Goal: Task Accomplishment & Management: Use online tool/utility

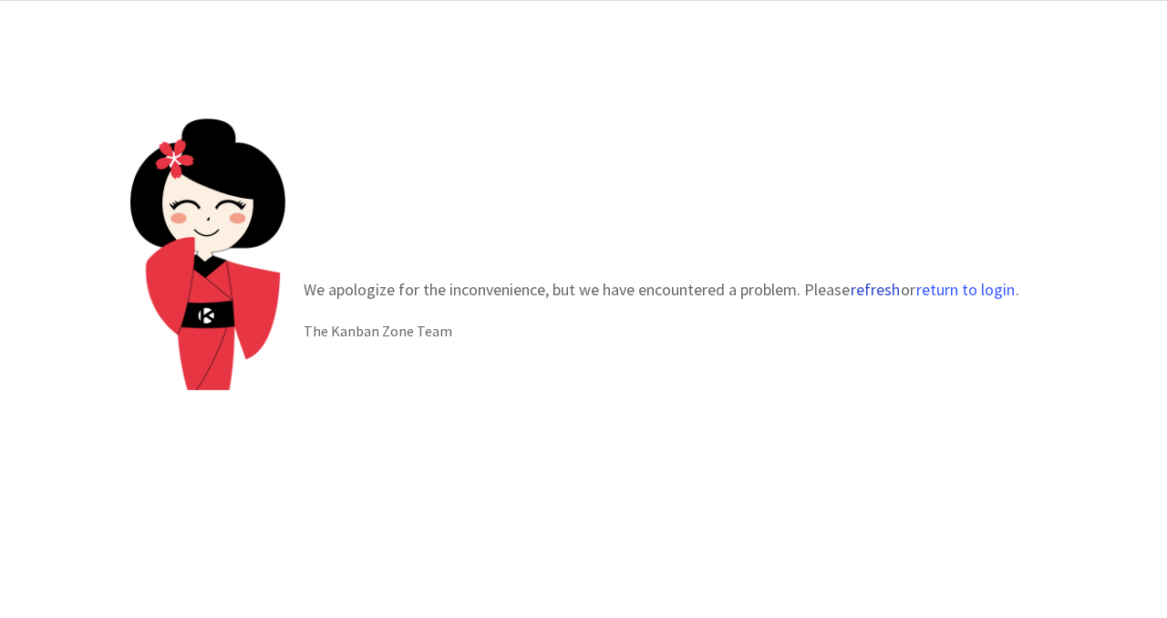
click at [882, 284] on button "refresh" at bounding box center [875, 290] width 51 height 18
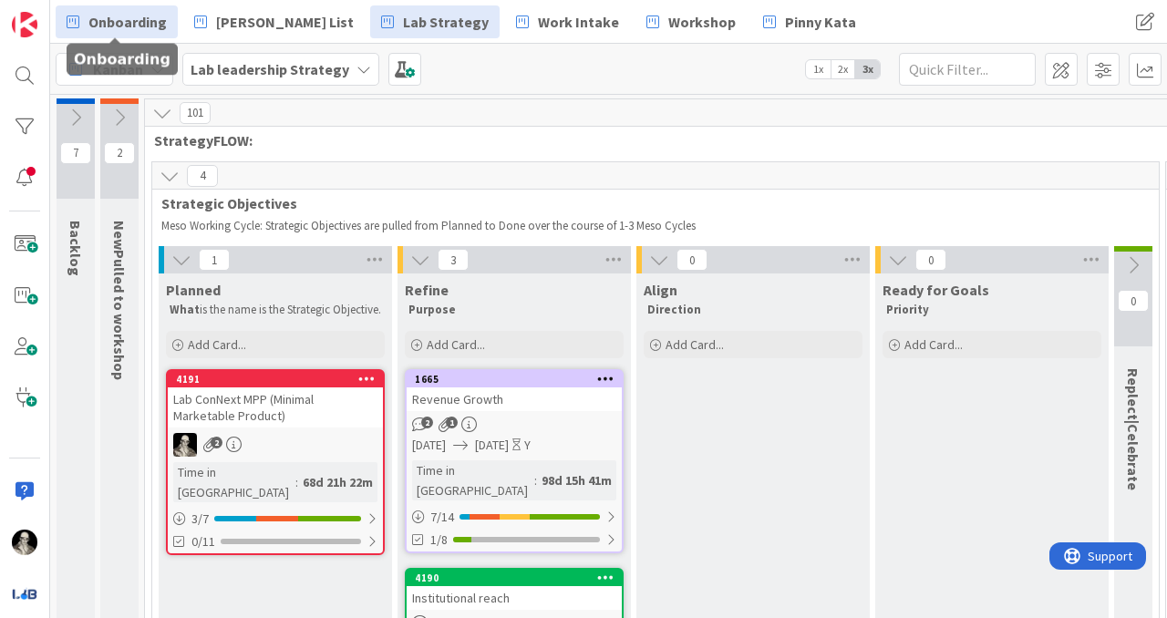
click at [88, 12] on span "Onboarding" at bounding box center [127, 22] width 78 height 22
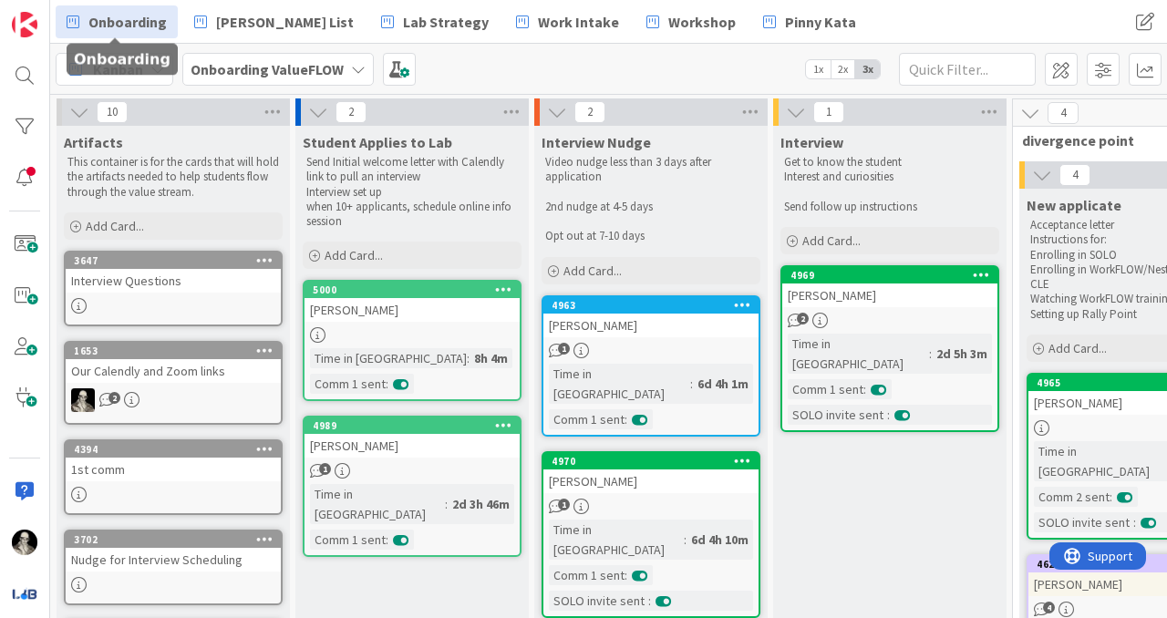
click at [636, 319] on div "[PERSON_NAME]" at bounding box center [650, 326] width 215 height 24
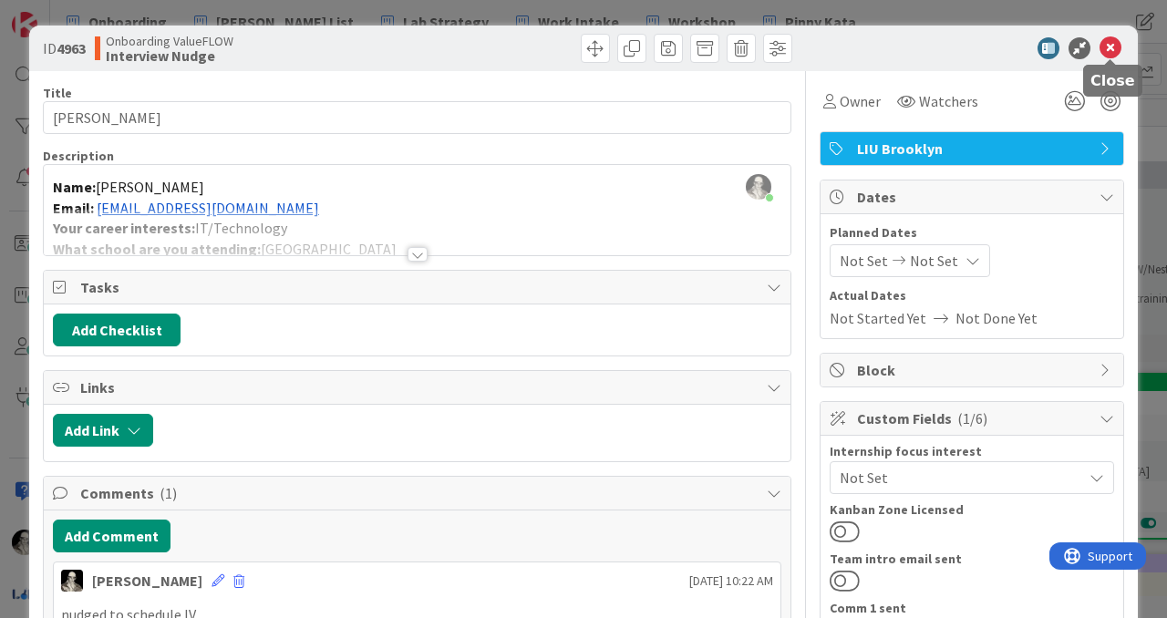
click at [1108, 40] on icon at bounding box center [1110, 48] width 22 height 22
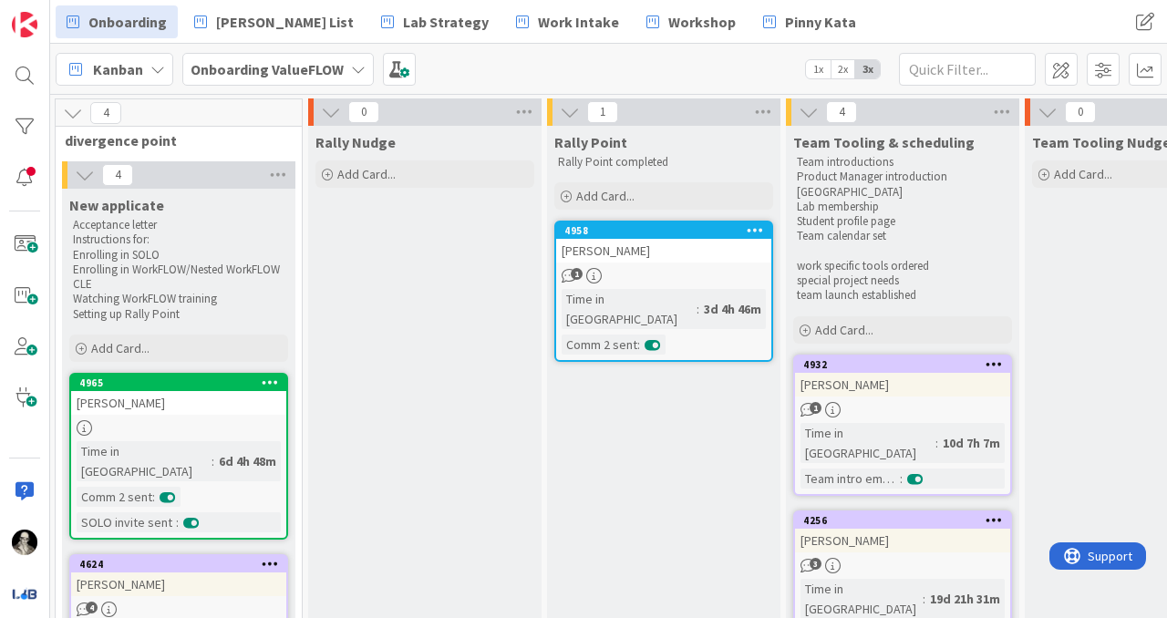
scroll to position [0, 964]
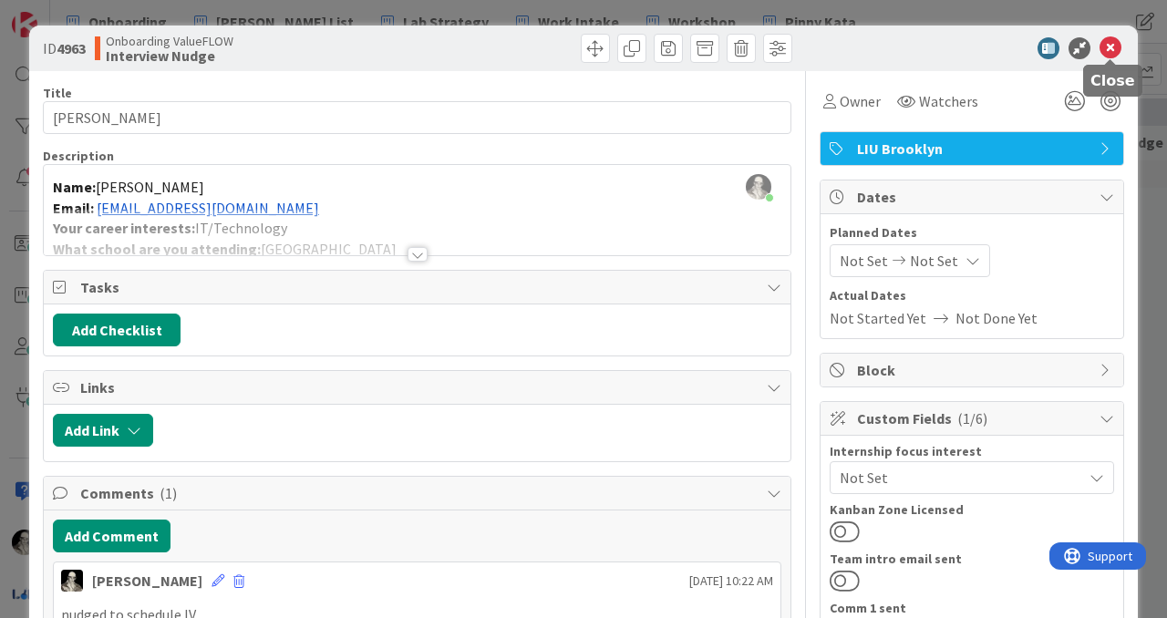
click at [1117, 44] on icon at bounding box center [1110, 48] width 22 height 22
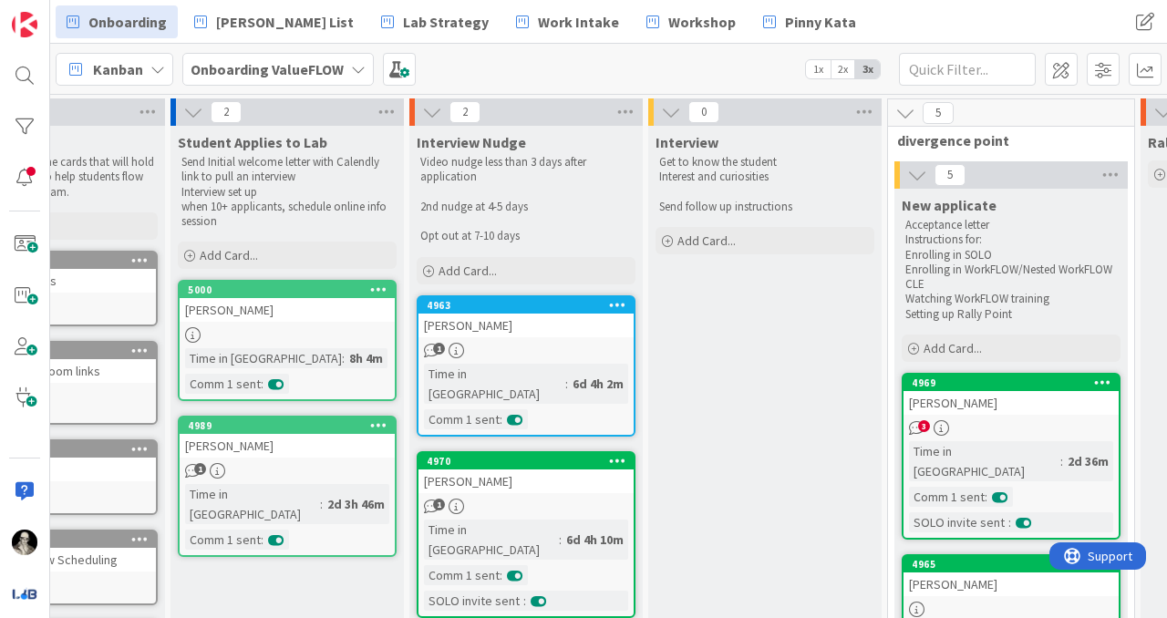
scroll to position [0, 128]
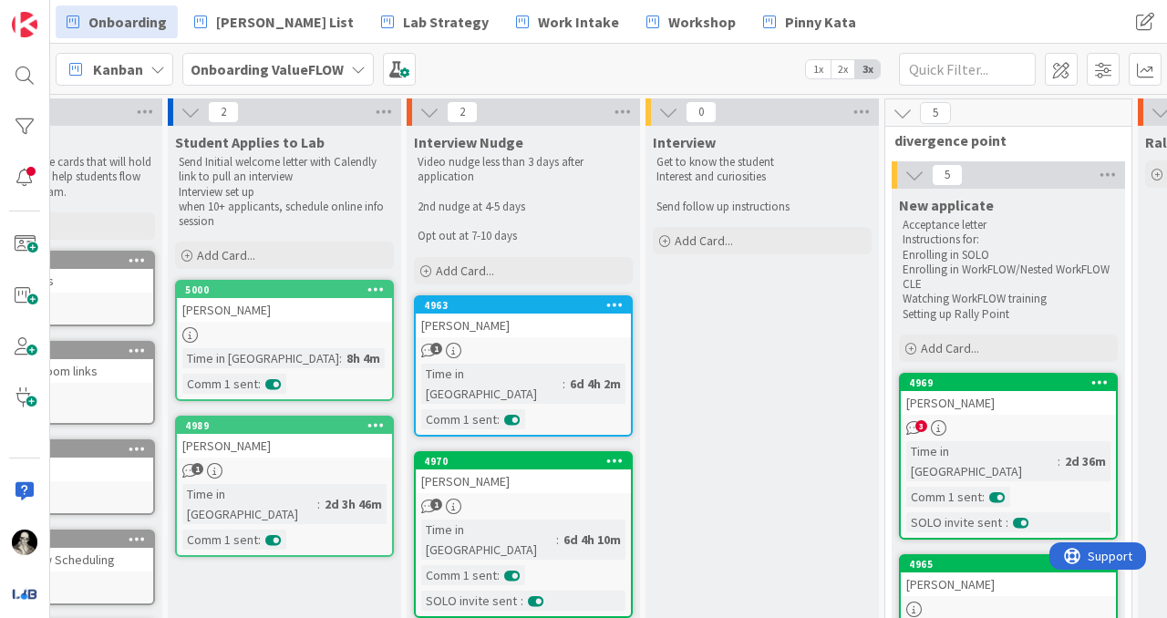
click at [527, 469] on div "[PERSON_NAME]" at bounding box center [523, 481] width 215 height 24
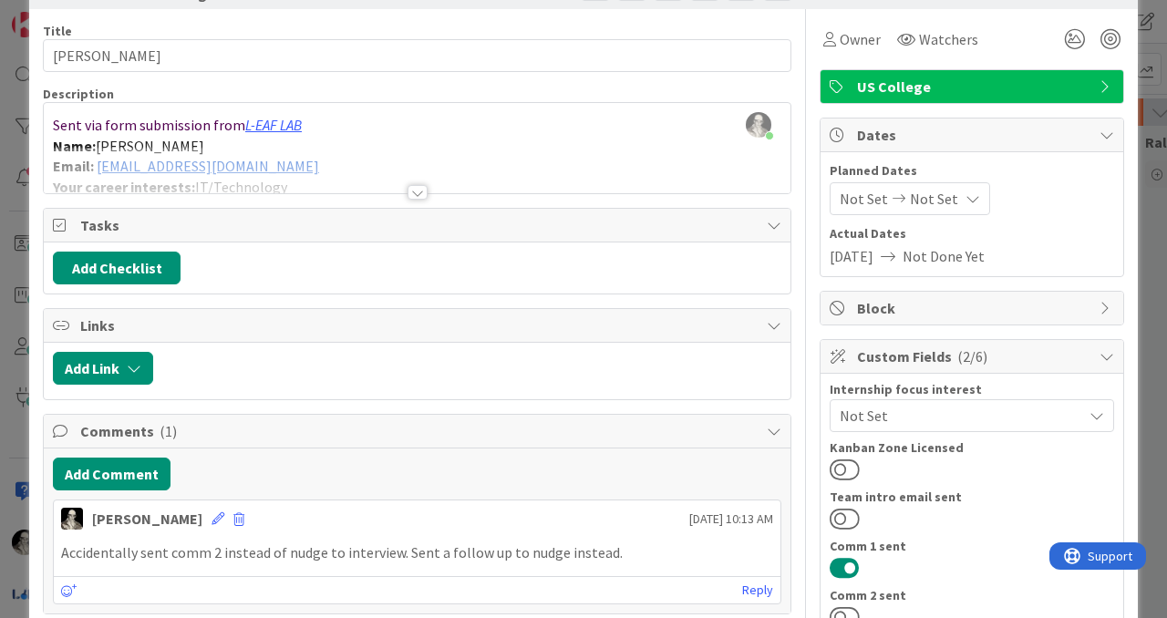
scroll to position [69, 0]
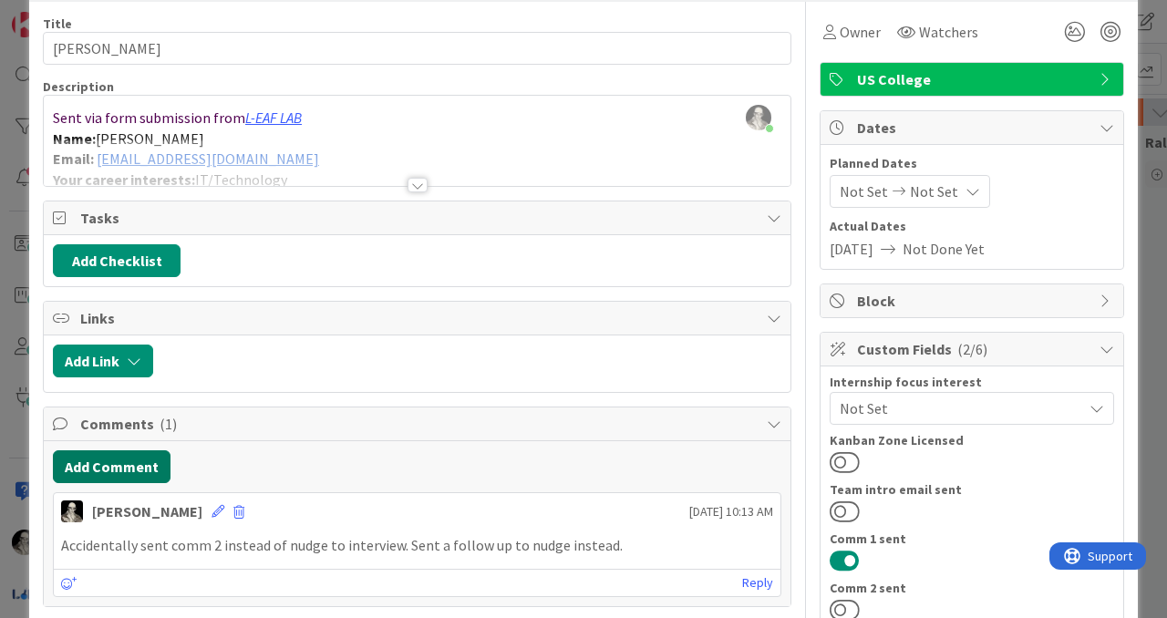
click at [140, 467] on button "Add Comment" at bounding box center [112, 466] width 118 height 33
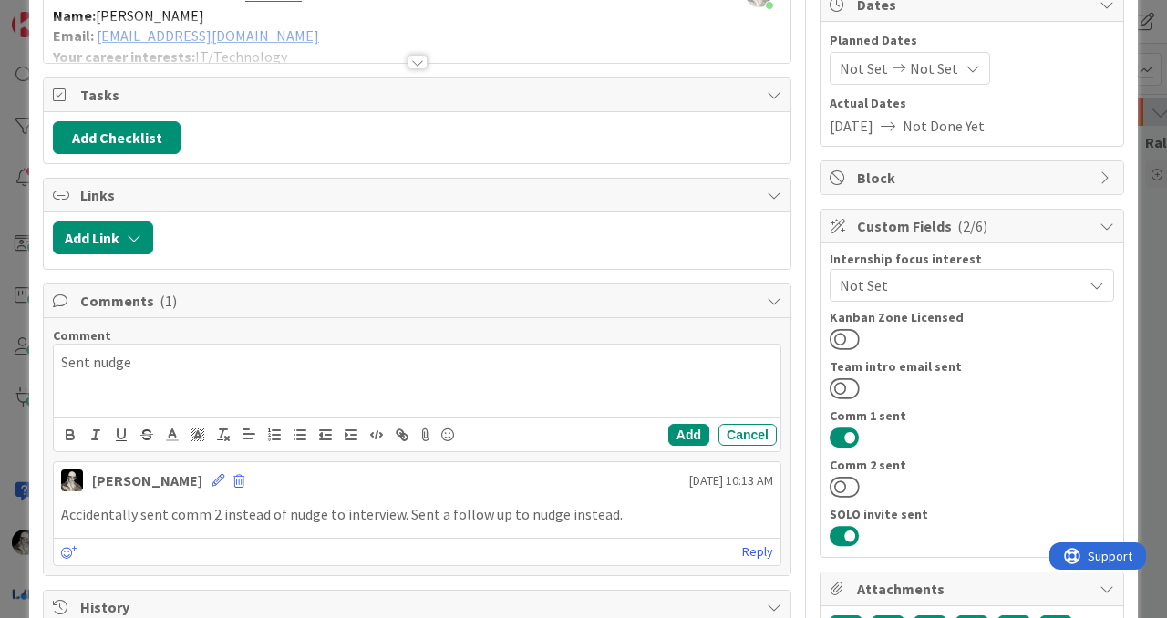
scroll to position [213, 0]
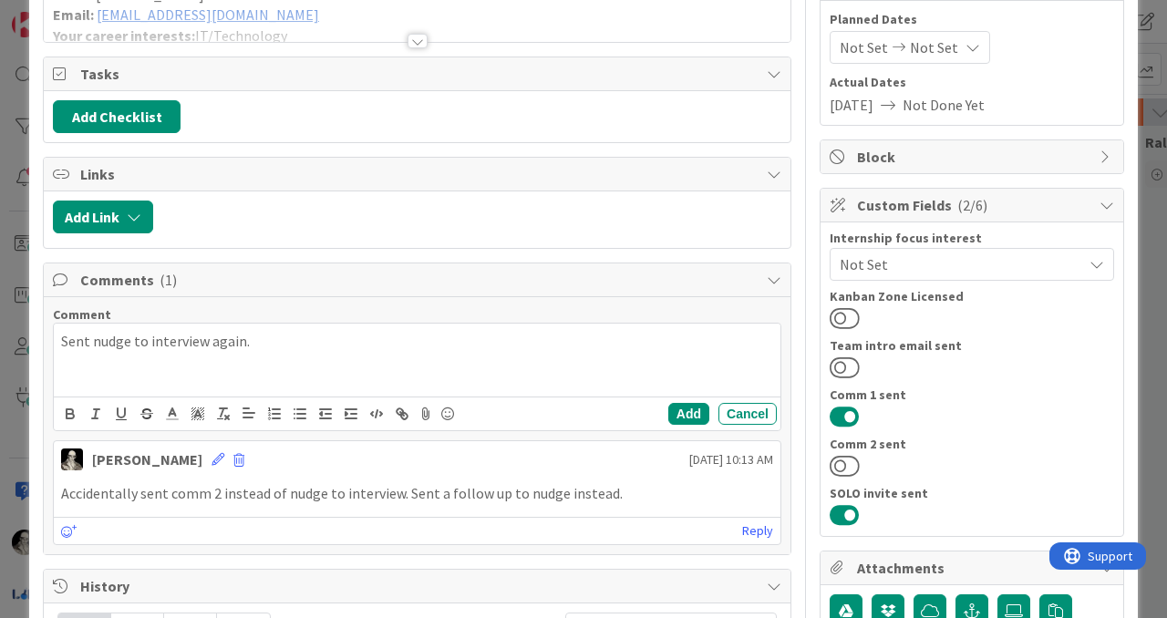
click at [97, 337] on p "Sent nudge to interview again." at bounding box center [417, 341] width 712 height 21
click at [299, 335] on p "Sent 2nd nudge to interview again." at bounding box center [417, 341] width 712 height 21
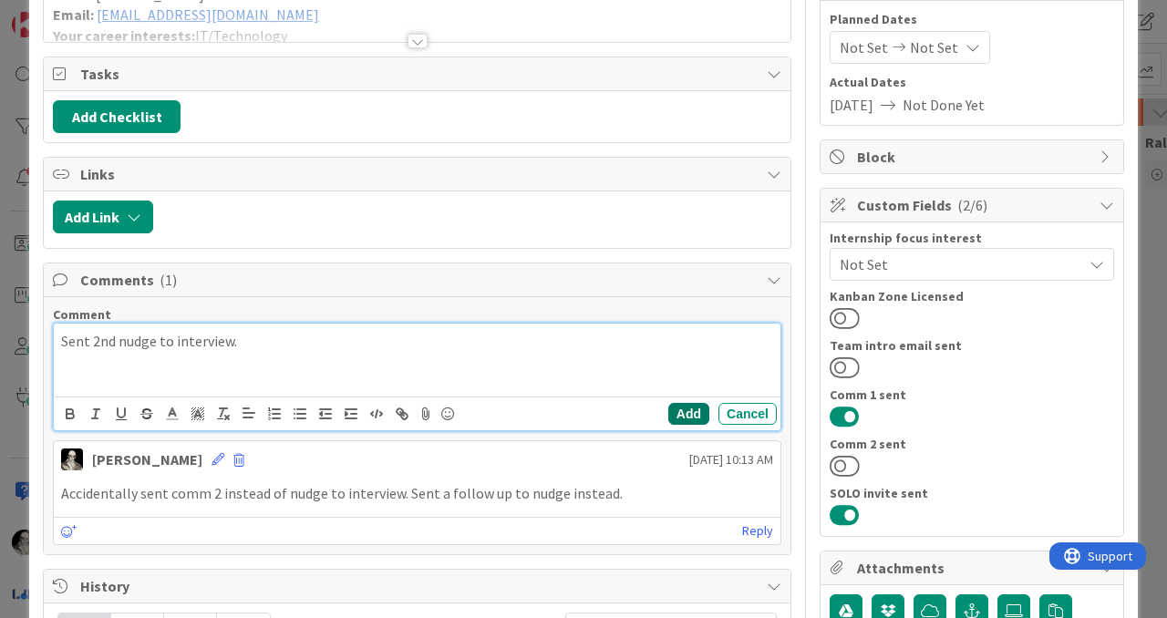
click at [687, 409] on button "Add" at bounding box center [688, 414] width 41 height 22
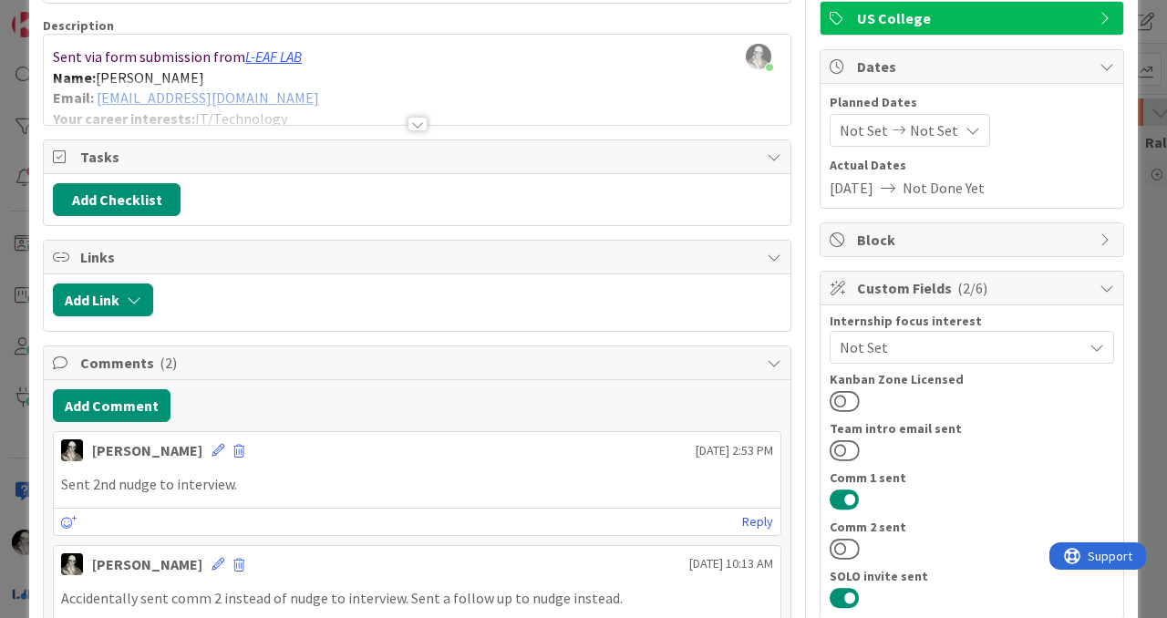
scroll to position [0, 0]
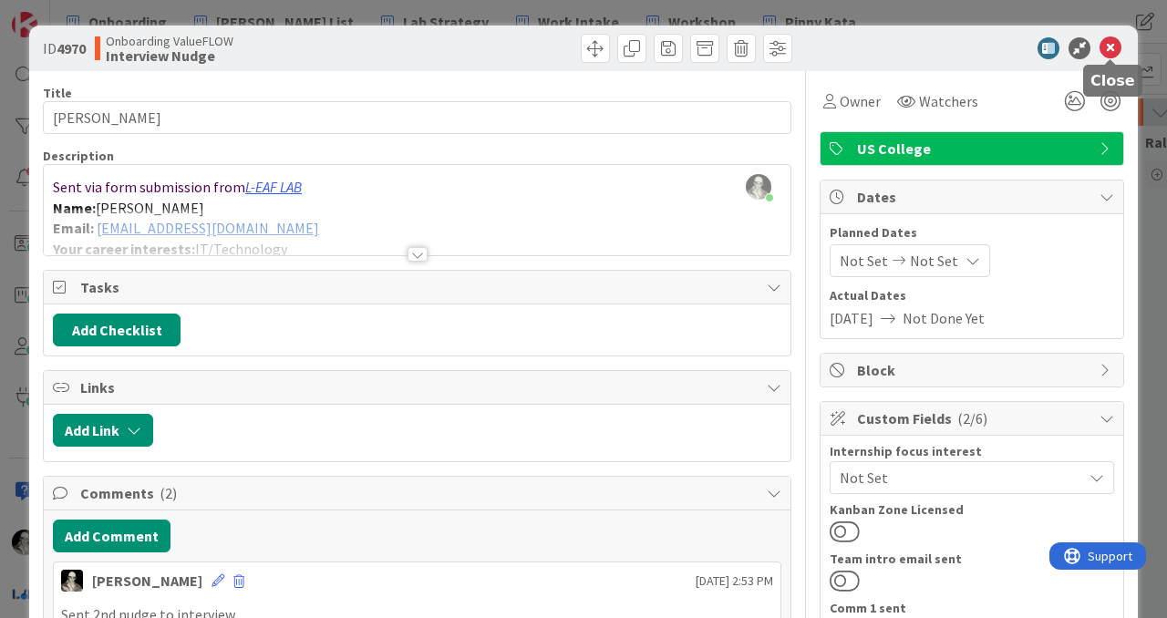
click at [1109, 47] on icon at bounding box center [1110, 48] width 22 height 22
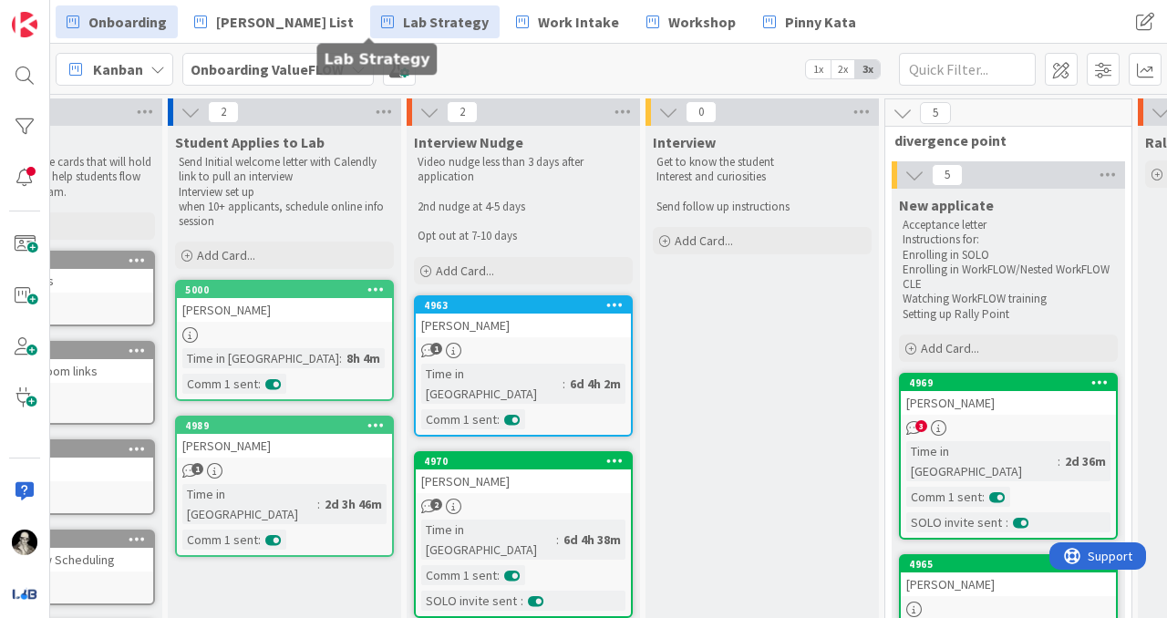
click at [403, 18] on span "Lab Strategy" at bounding box center [446, 22] width 86 height 22
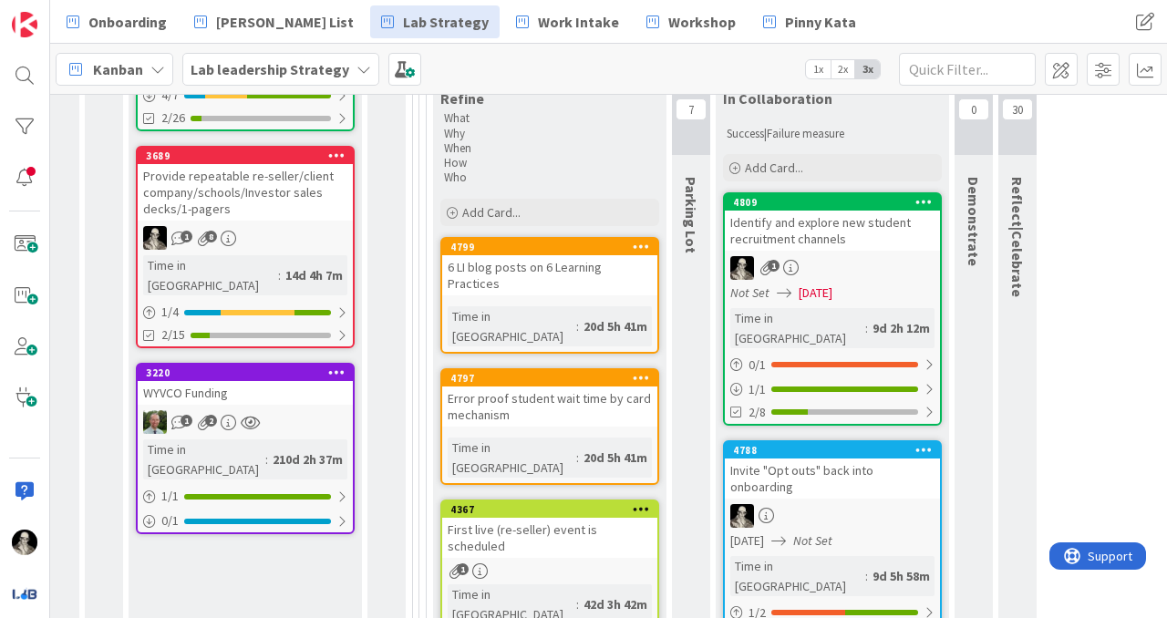
scroll to position [610, 1858]
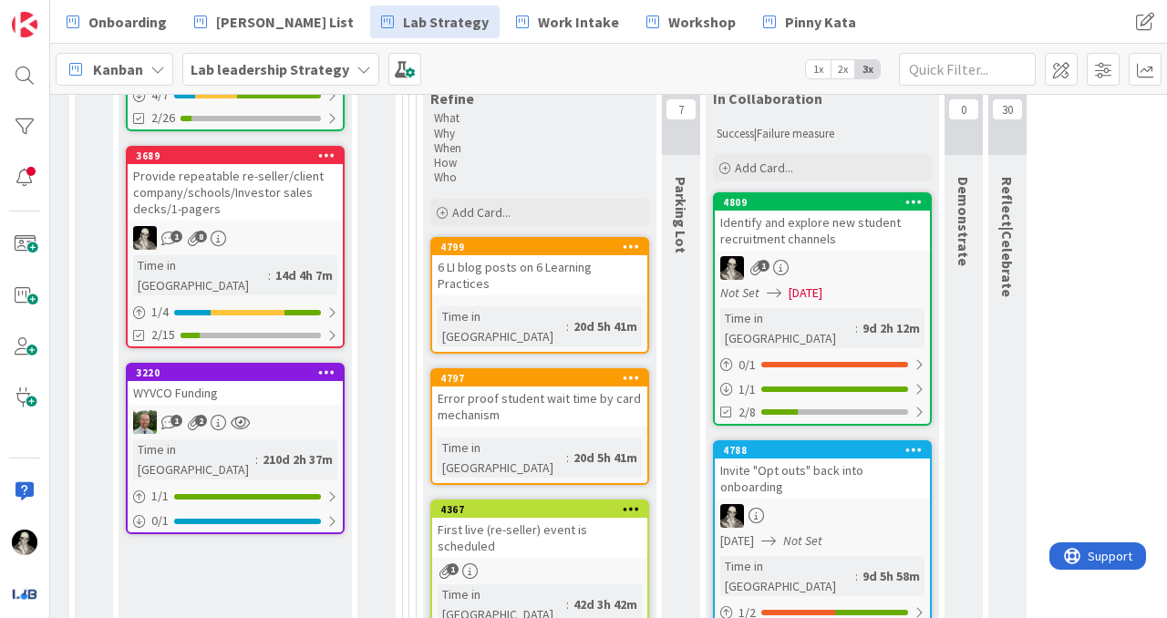
click at [294, 381] on div "WYVCO Funding" at bounding box center [235, 393] width 215 height 24
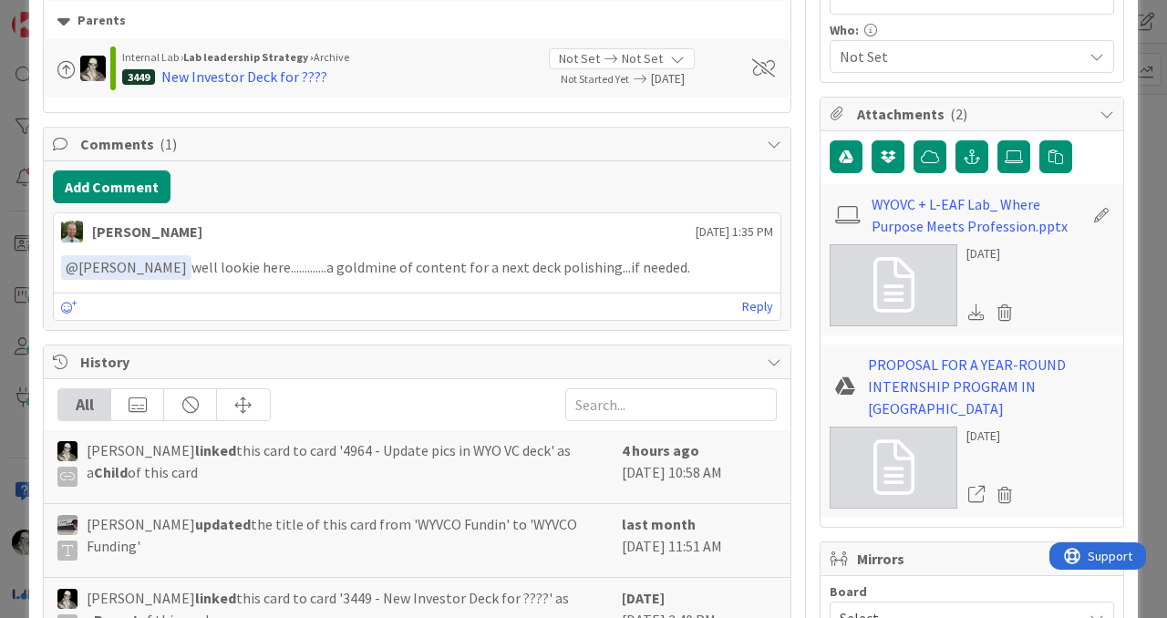
scroll to position [554, 0]
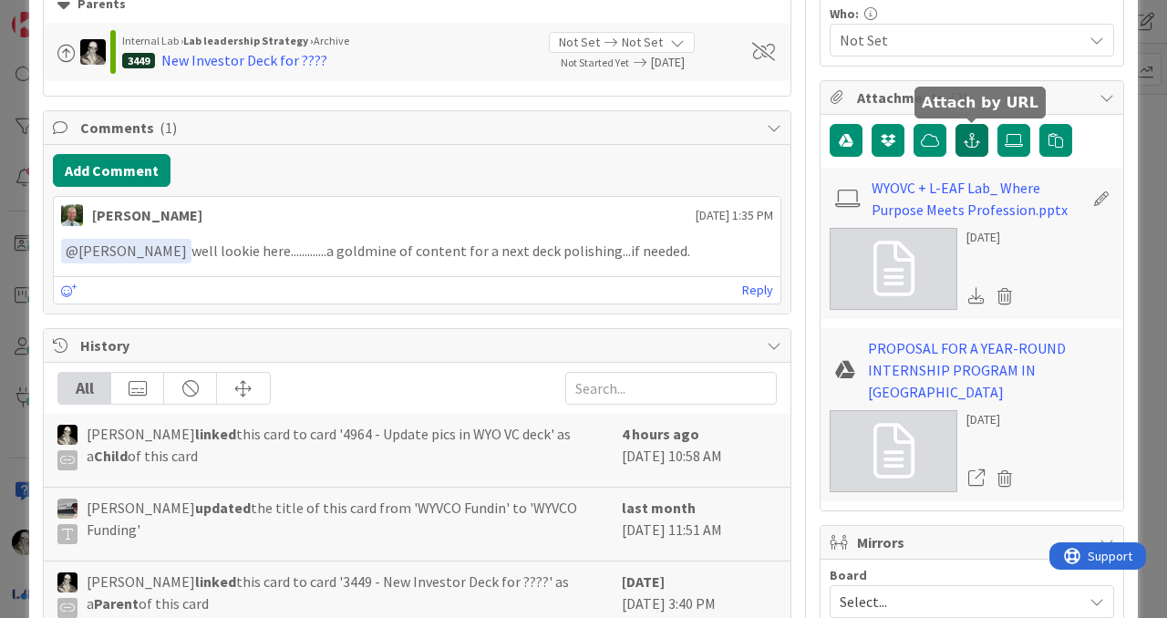
click at [968, 138] on icon "button" at bounding box center [972, 140] width 16 height 15
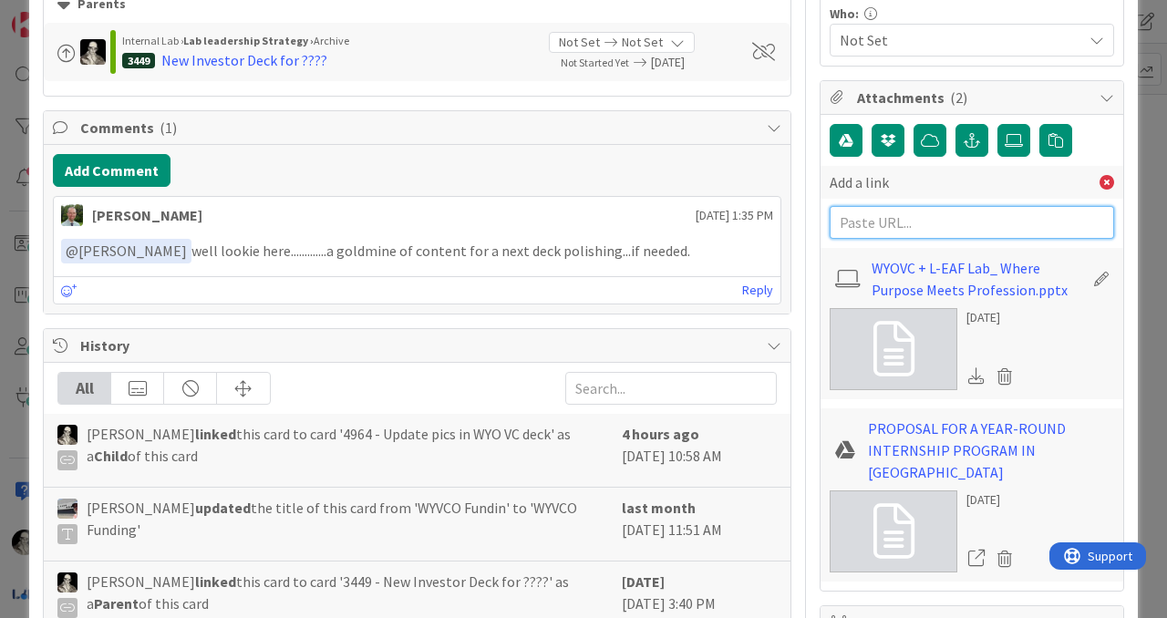
click at [879, 224] on input "text" at bounding box center [972, 222] width 284 height 33
paste input "[URL][DOMAIN_NAME]"
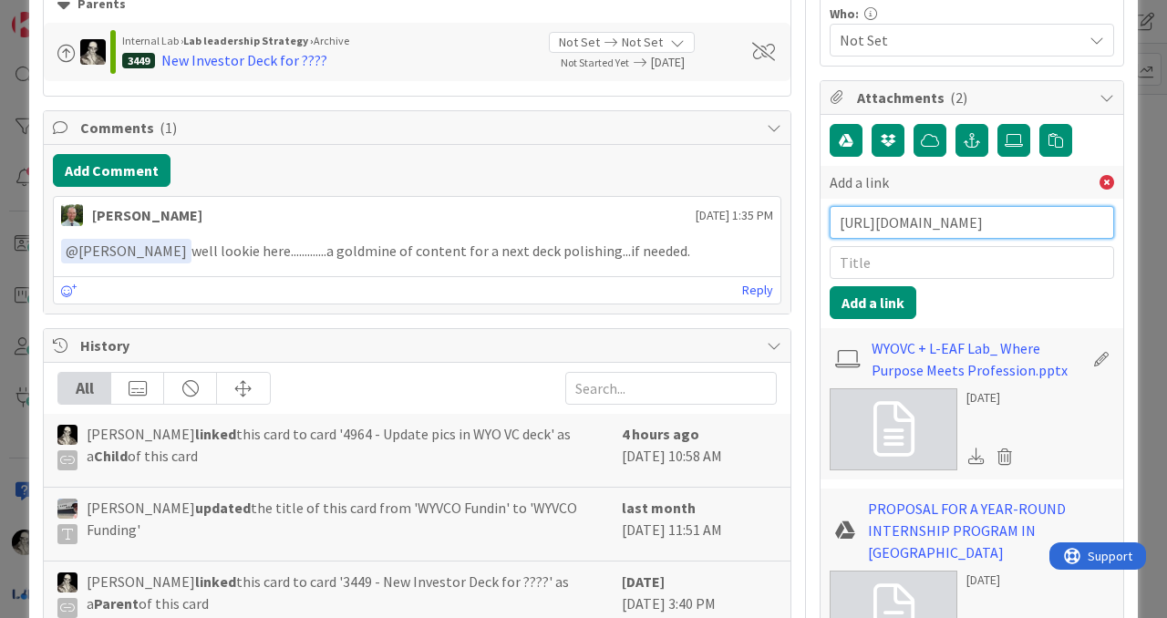
scroll to position [0, 475]
type input "[URL][DOMAIN_NAME]"
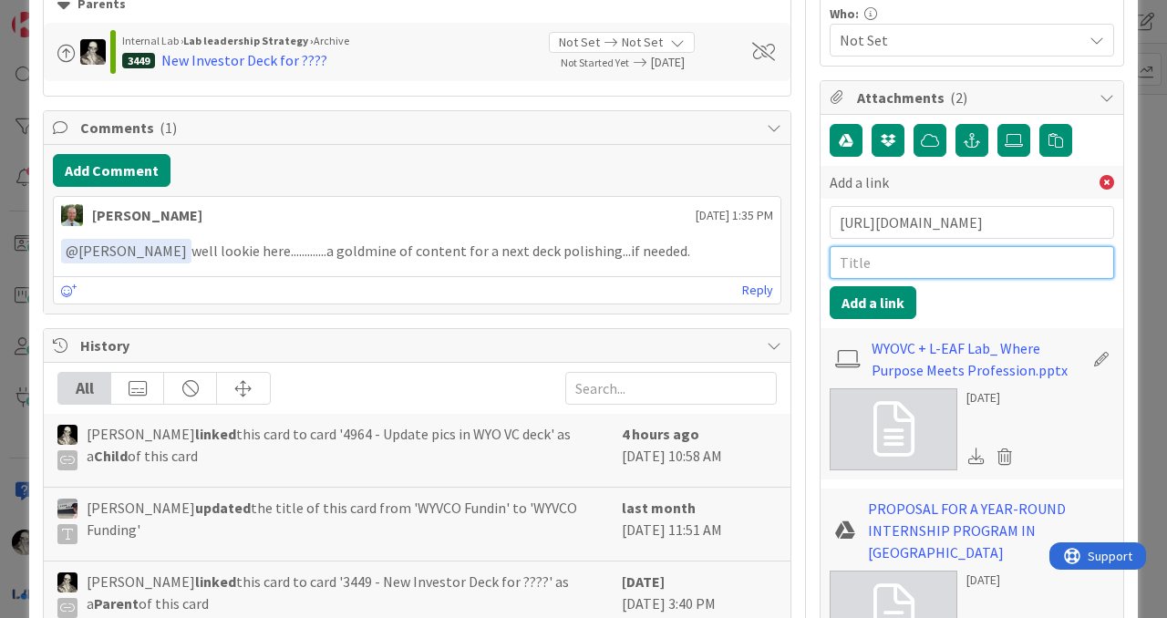
scroll to position [0, 0]
click at [875, 271] on input "text" at bounding box center [972, 262] width 284 height 33
click at [954, 267] on input "WYO Financial Forcast video" at bounding box center [972, 262] width 284 height 33
type input "WYO Financial Forecast video"
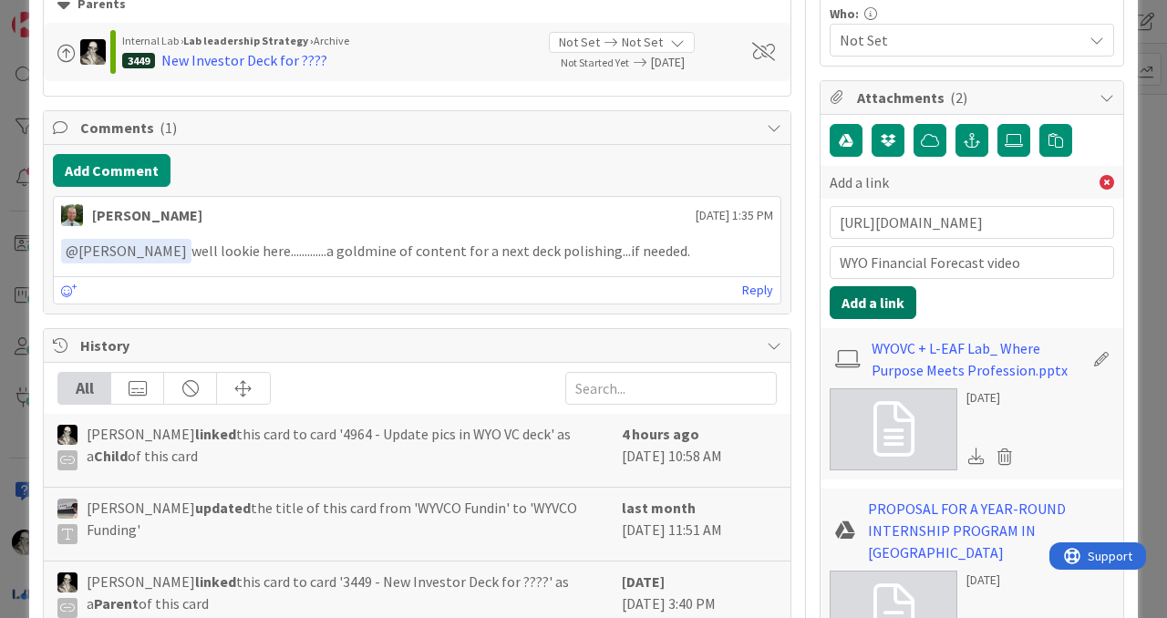
click at [863, 300] on button "Add a link" at bounding box center [873, 302] width 87 height 33
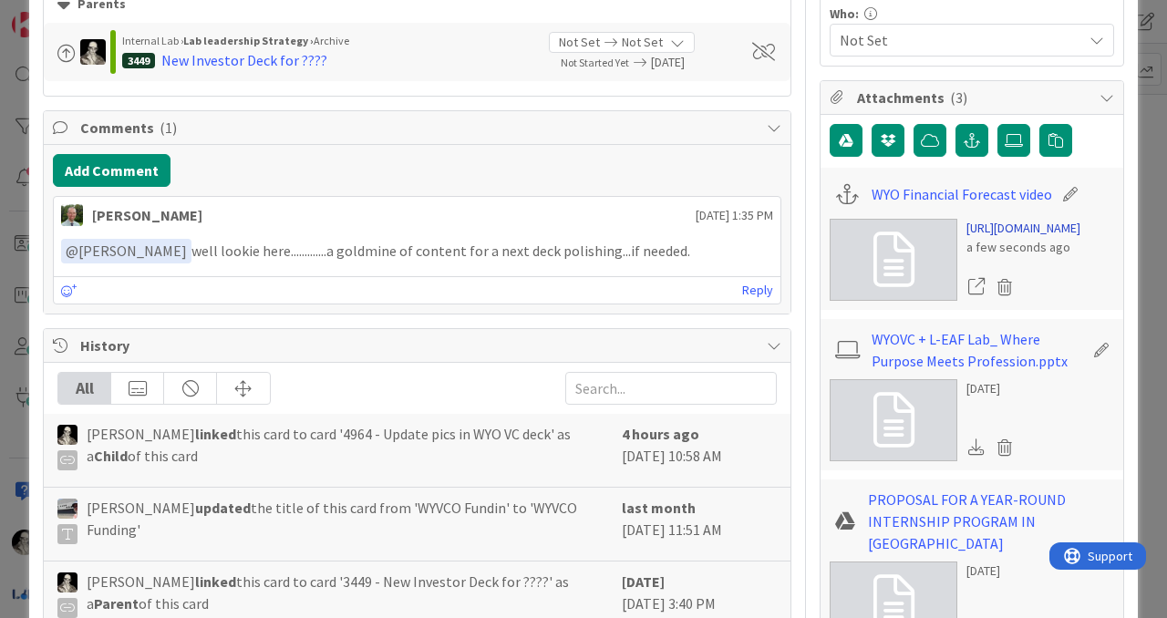
click at [996, 238] on link "[URL][DOMAIN_NAME]" at bounding box center [1023, 228] width 114 height 19
click at [1069, 191] on icon at bounding box center [1070, 194] width 26 height 18
click at [1008, 197] on input "WYO Financial Forecast video" at bounding box center [973, 194] width 203 height 33
type input "WYO Financial Forecast"
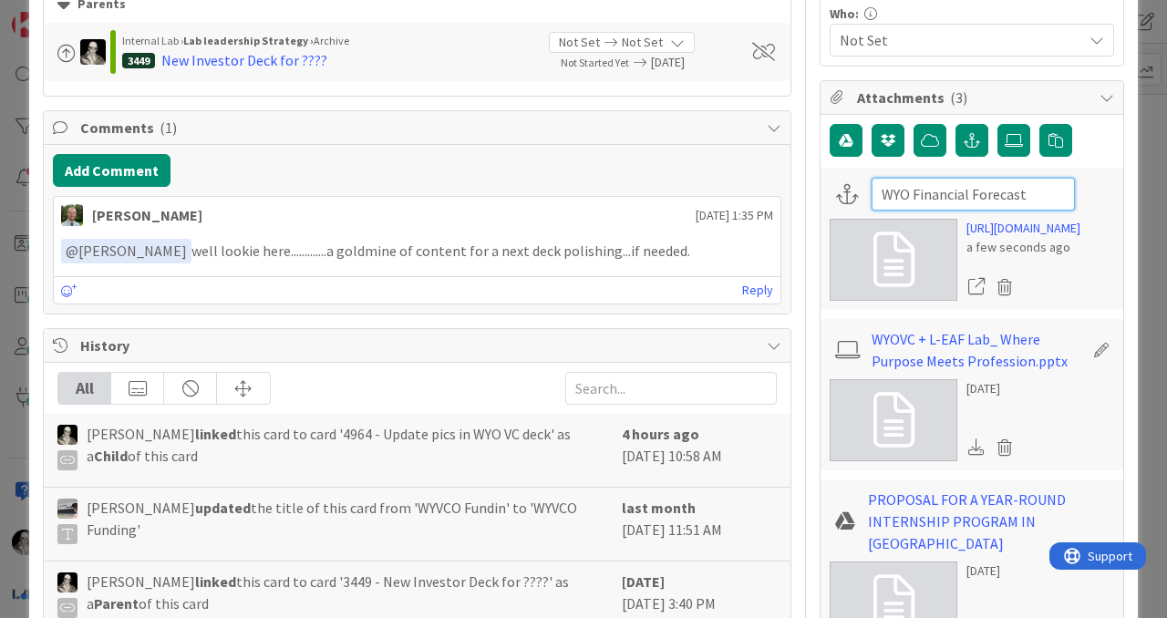
scroll to position [0, 3]
click at [1088, 191] on div "WYO Financial Forecast video" at bounding box center [972, 194] width 284 height 35
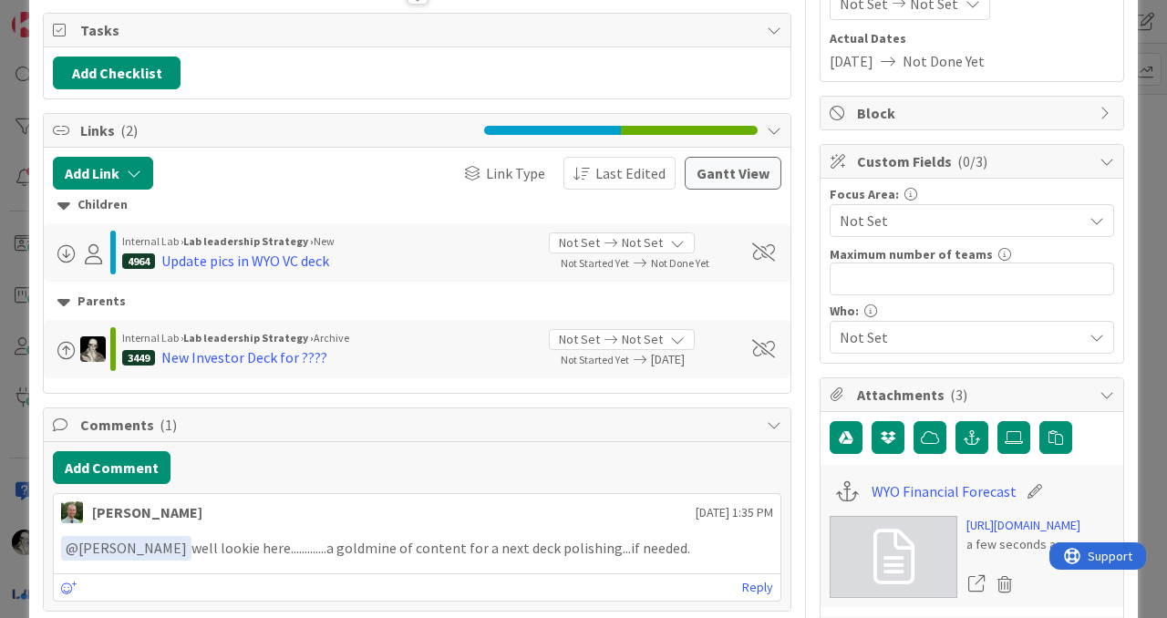
scroll to position [0, 0]
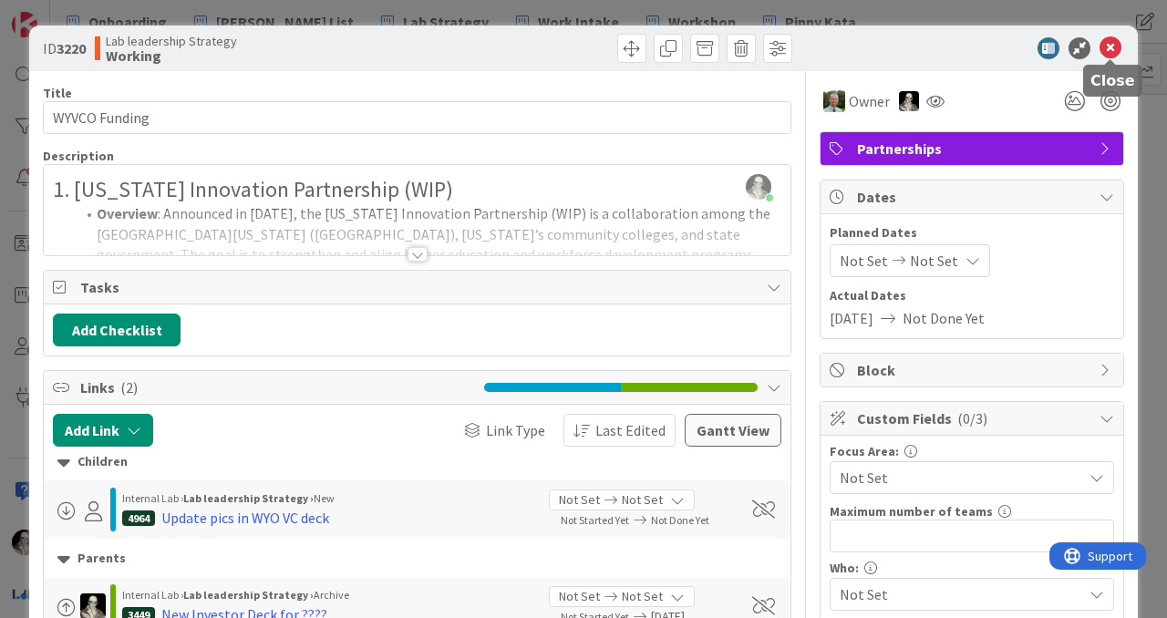
click at [1109, 49] on icon at bounding box center [1110, 48] width 22 height 22
